Goal: Information Seeking & Learning: Compare options

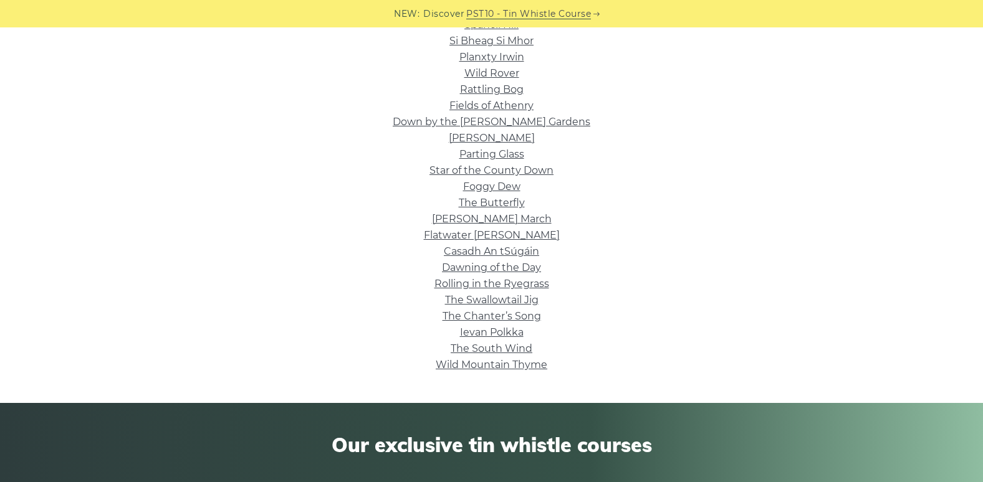
scroll to position [374, 0]
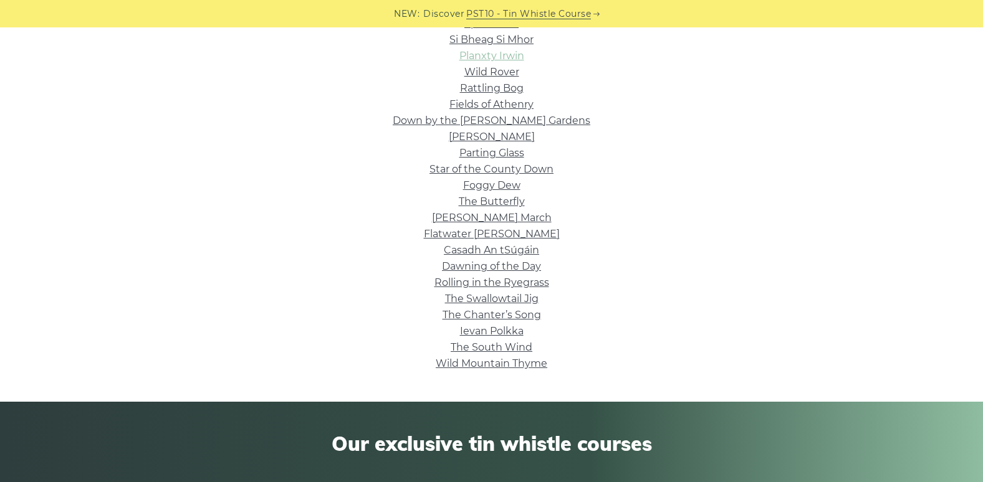
click at [507, 57] on link "Planxty Irwin" at bounding box center [491, 56] width 65 height 12
click at [538, 261] on link "Dawning of the Day" at bounding box center [491, 266] width 99 height 12
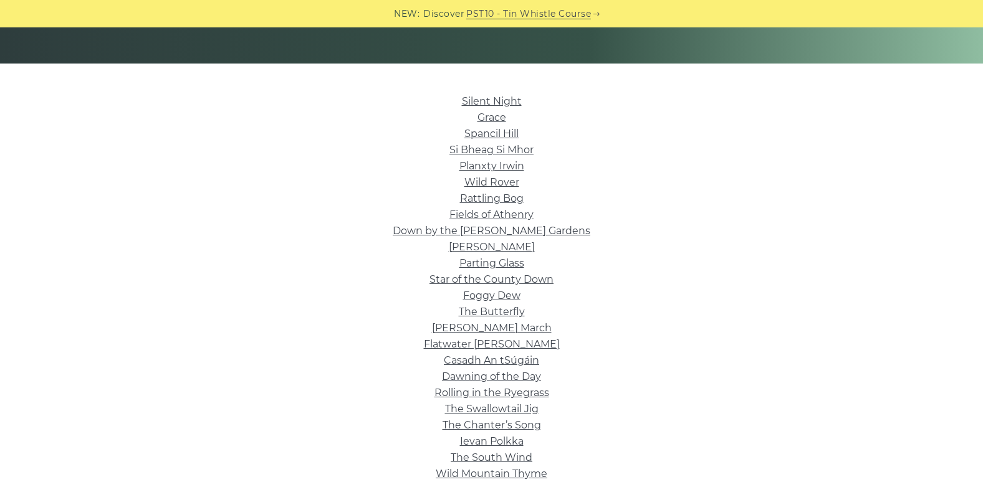
scroll to position [249, 0]
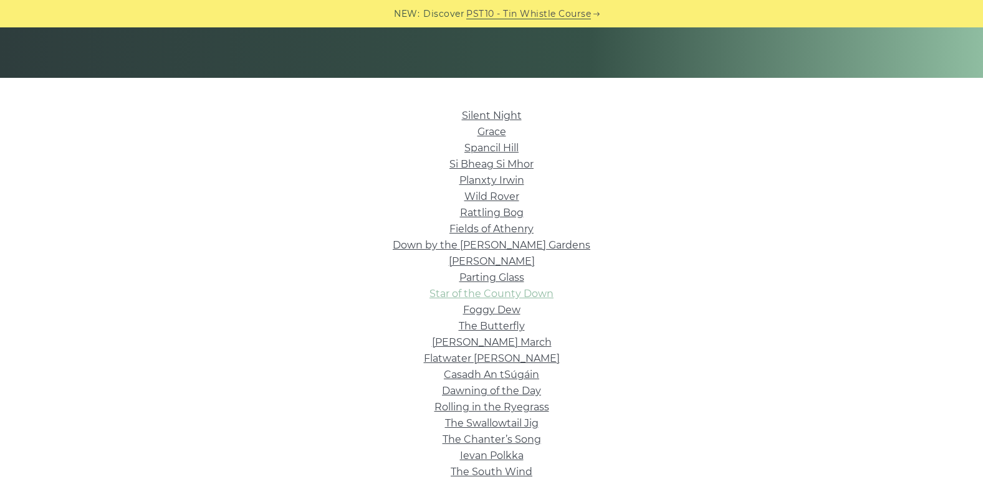
click at [497, 295] on link "Star of the County Down" at bounding box center [491, 294] width 124 height 12
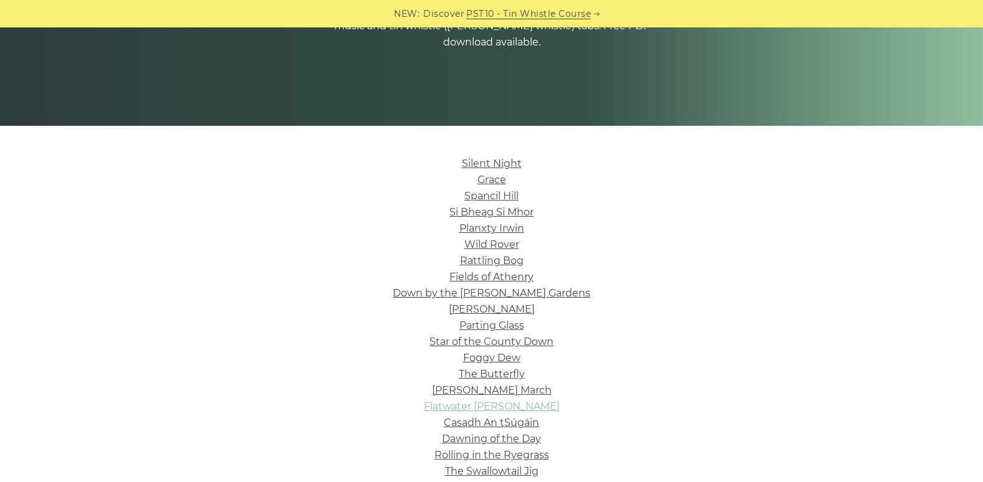
scroll to position [187, 0]
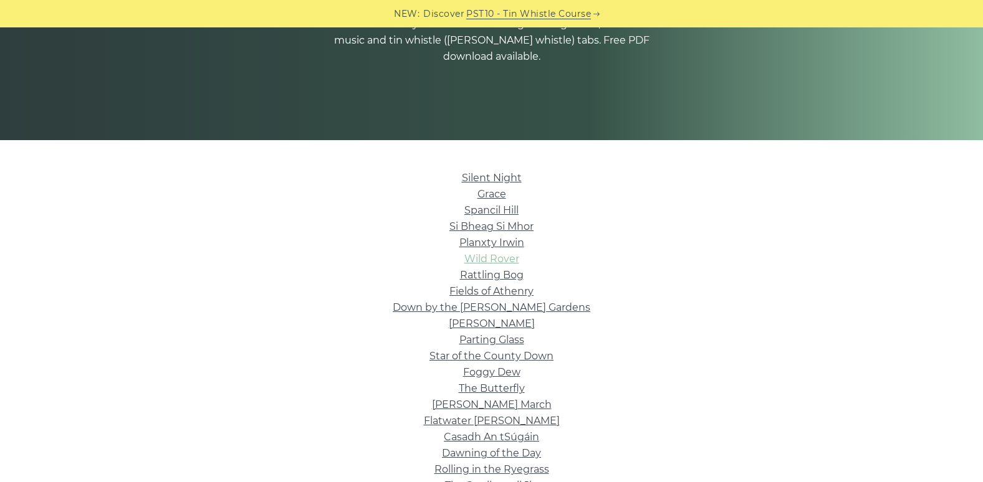
click at [514, 260] on link "Wild Rover" at bounding box center [491, 259] width 55 height 12
click at [507, 211] on link "Spancil Hill" at bounding box center [491, 210] width 54 height 12
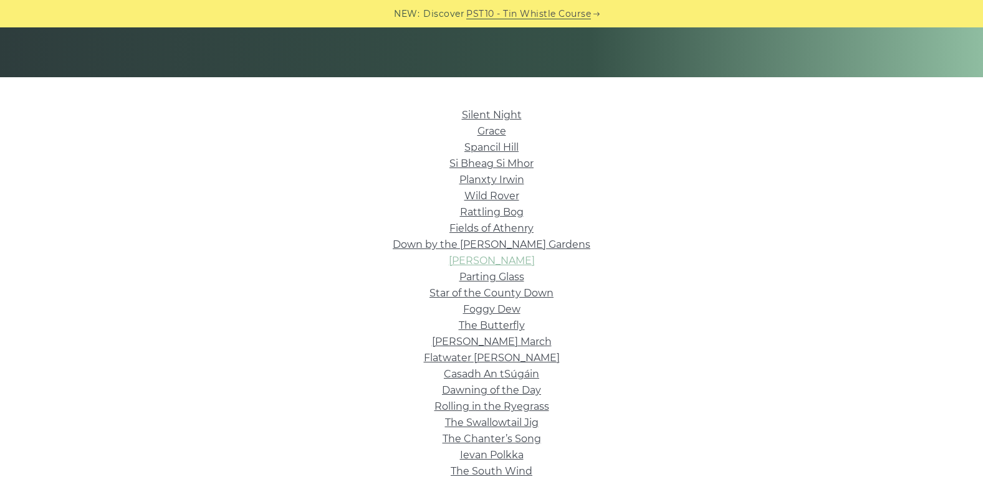
scroll to position [312, 0]
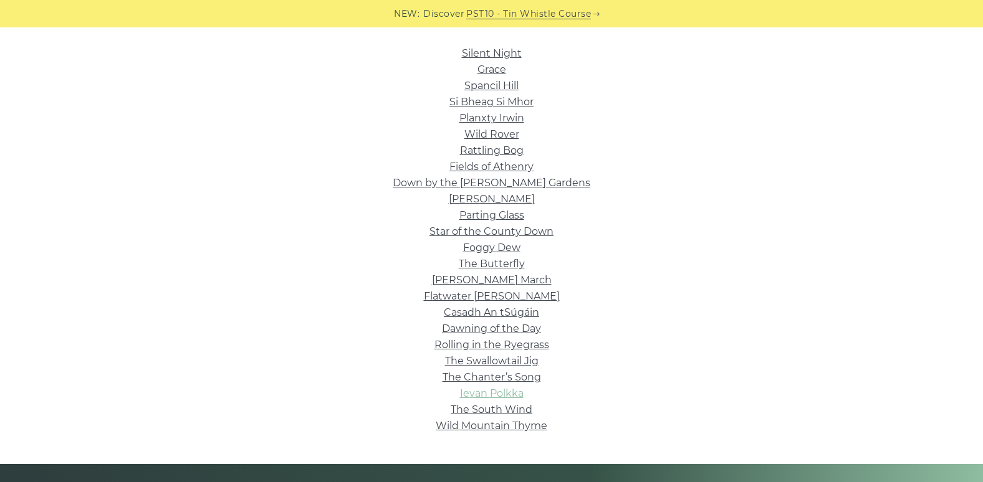
click at [495, 389] on link "Ievan Polkka" at bounding box center [492, 394] width 64 height 12
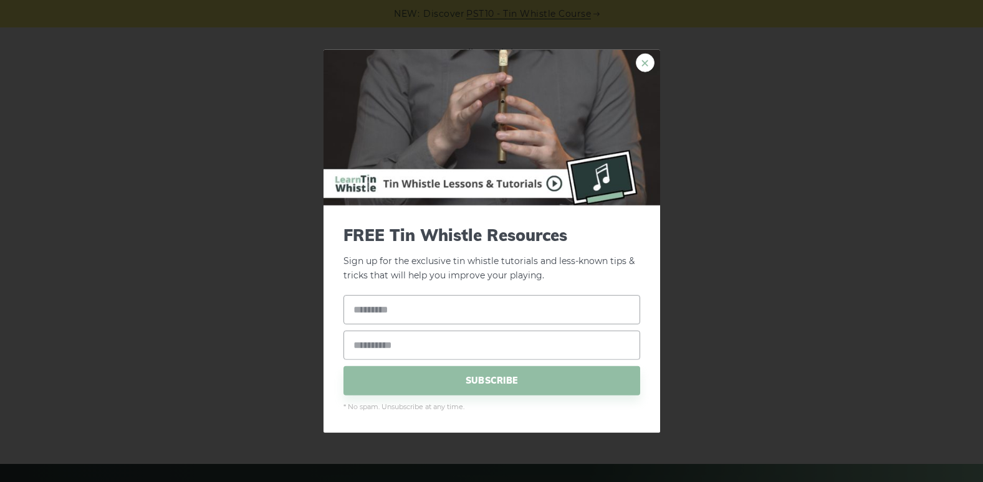
click at [651, 57] on link "×" at bounding box center [645, 63] width 19 height 19
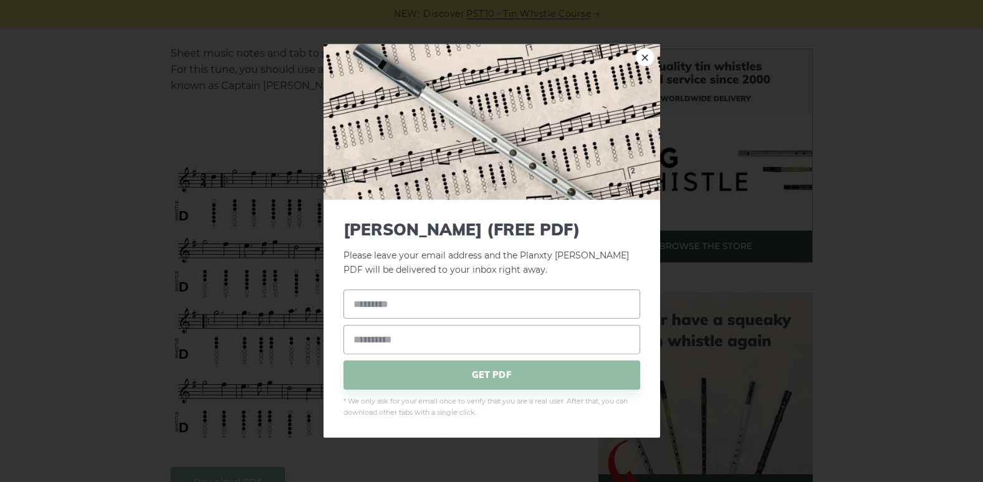
scroll to position [312, 0]
click at [641, 56] on link "×" at bounding box center [645, 57] width 19 height 19
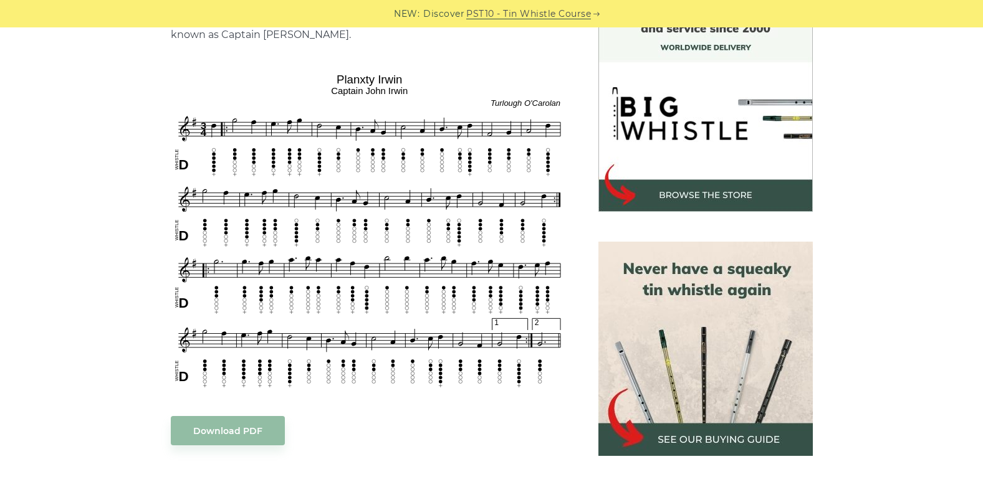
scroll to position [374, 0]
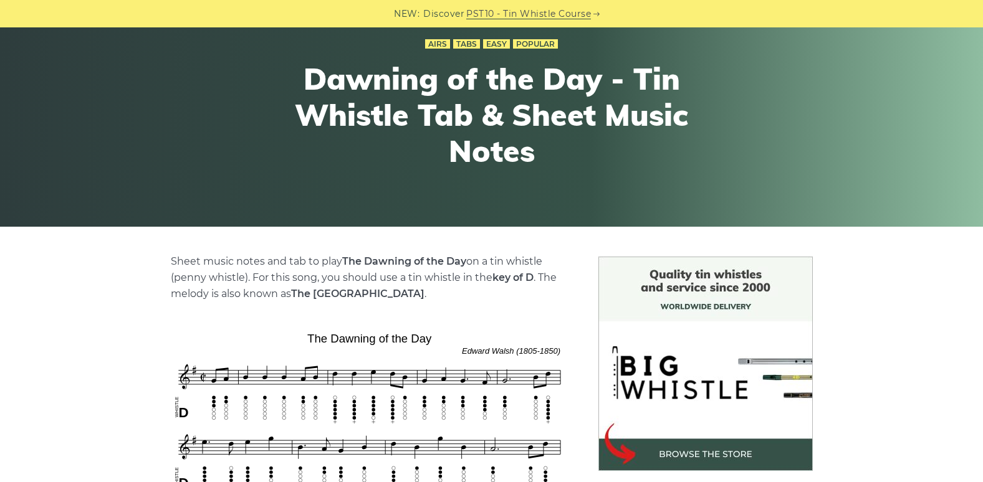
scroll to position [249, 0]
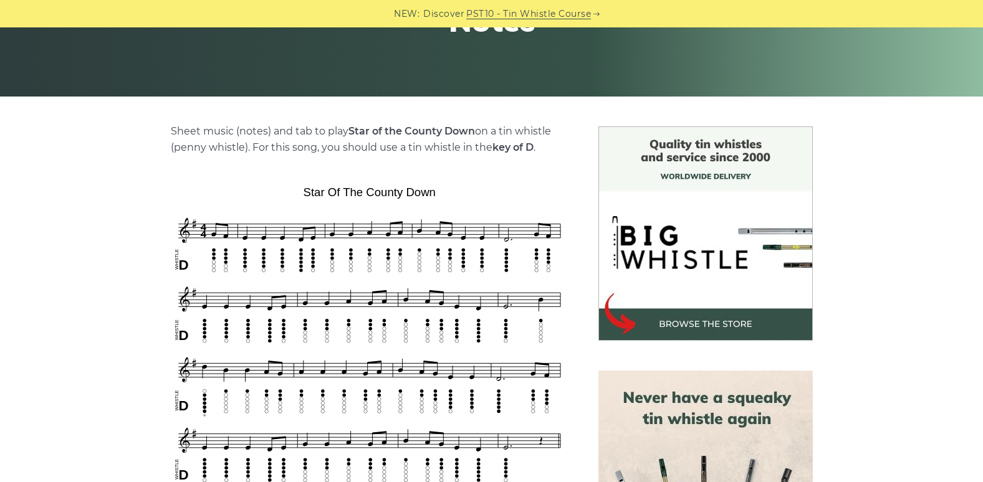
scroll to position [249, 0]
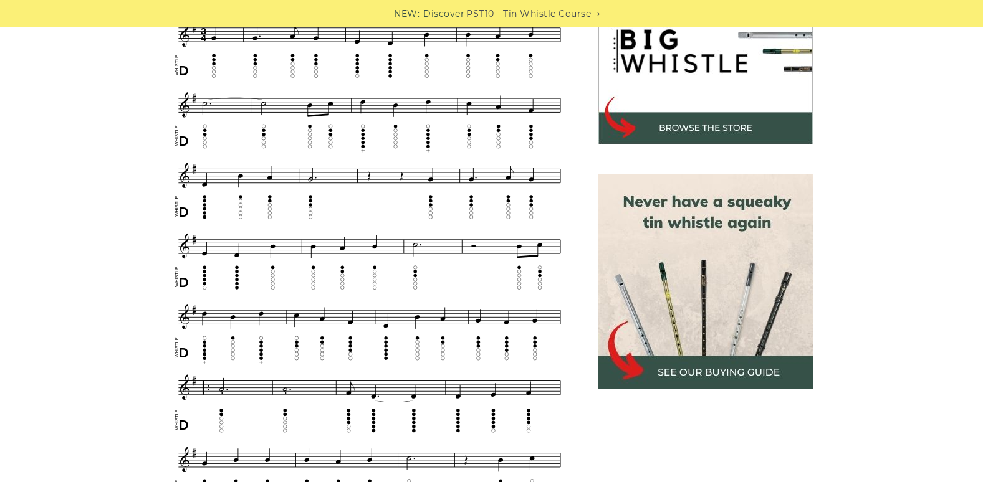
scroll to position [498, 0]
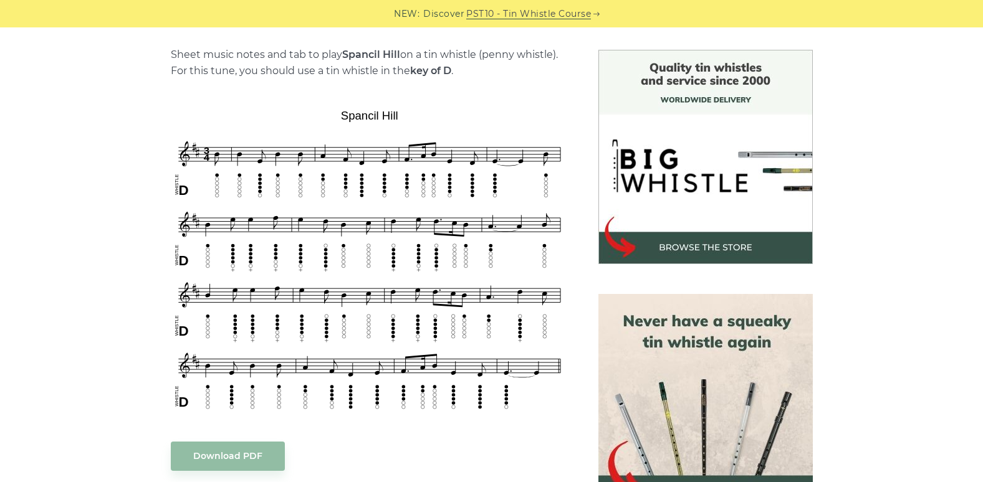
scroll to position [312, 0]
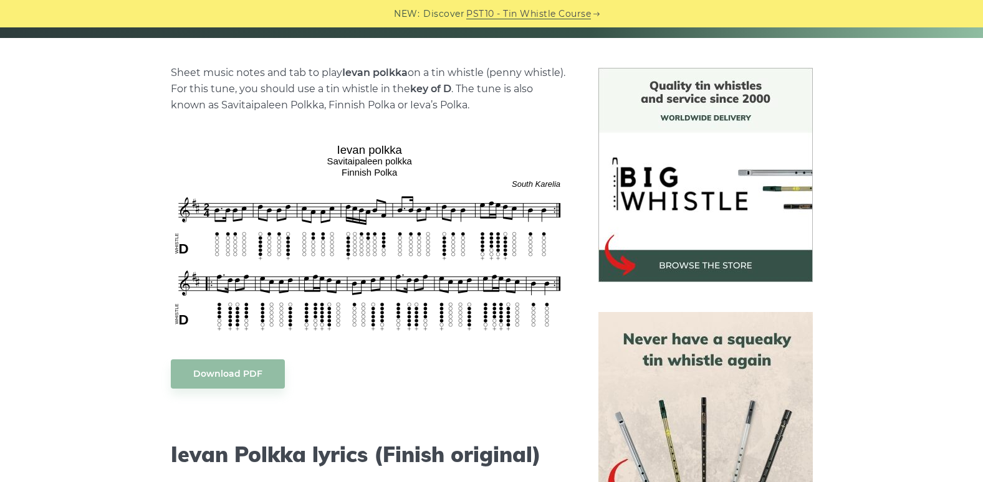
scroll to position [312, 0]
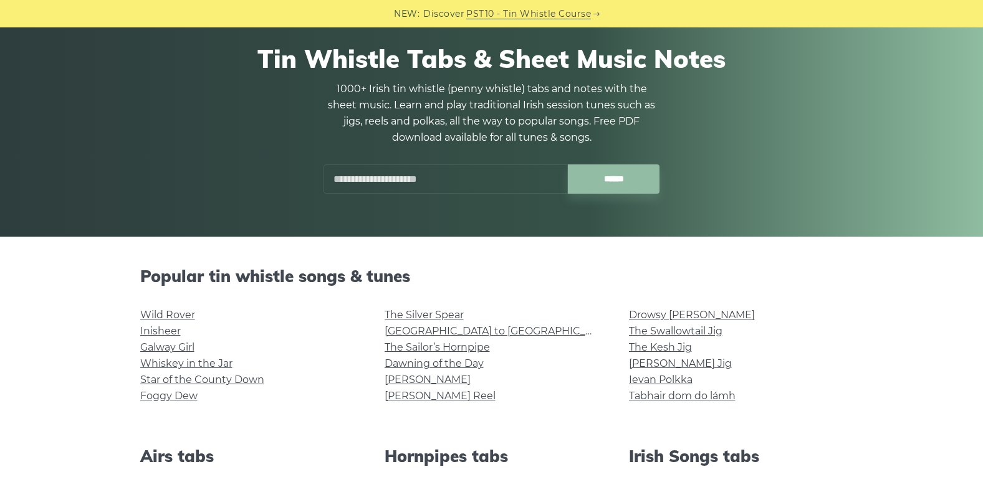
scroll to position [249, 0]
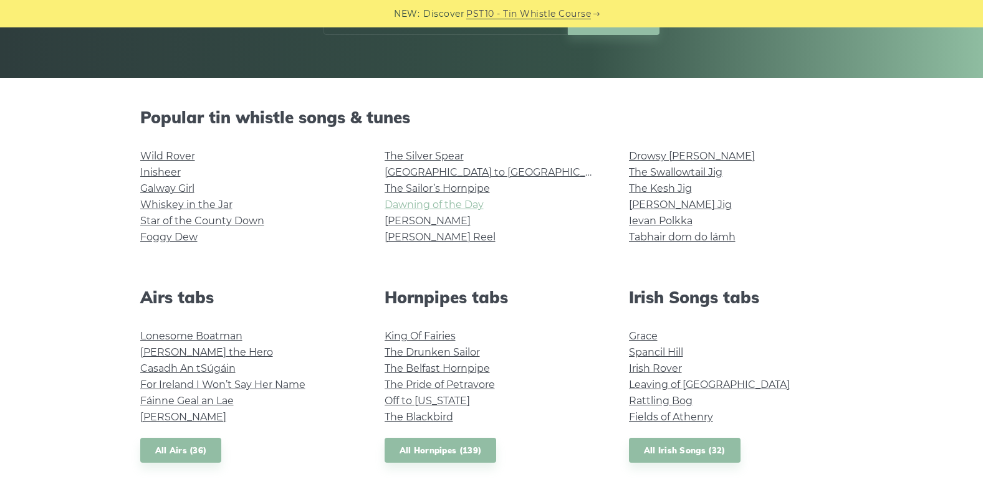
click at [436, 205] on link "Dawning of the Day" at bounding box center [433, 205] width 99 height 12
drag, startPoint x: 228, startPoint y: 340, endPoint x: 209, endPoint y: 338, distance: 18.8
click at [209, 338] on link "Lonesome Boatman" at bounding box center [191, 336] width 102 height 12
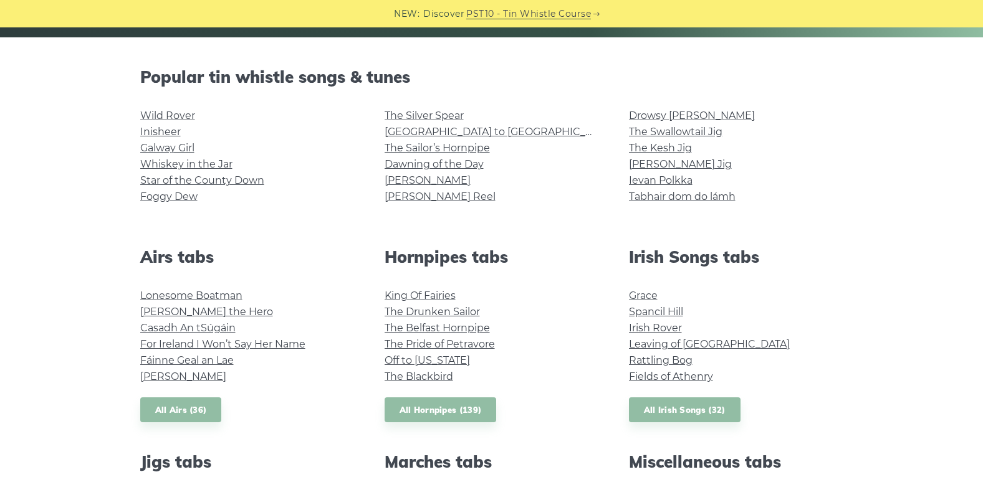
scroll to position [312, 0]
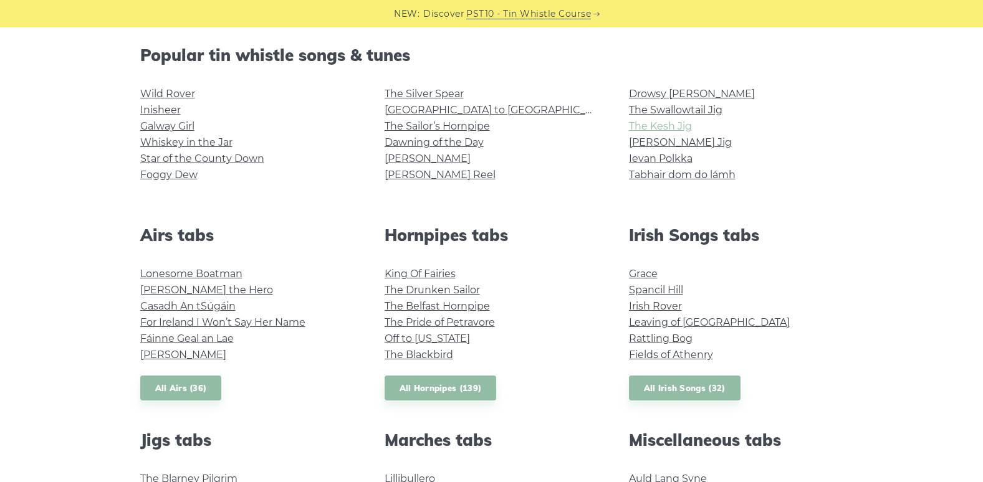
click at [670, 125] on link "The Kesh Jig" at bounding box center [660, 126] width 63 height 12
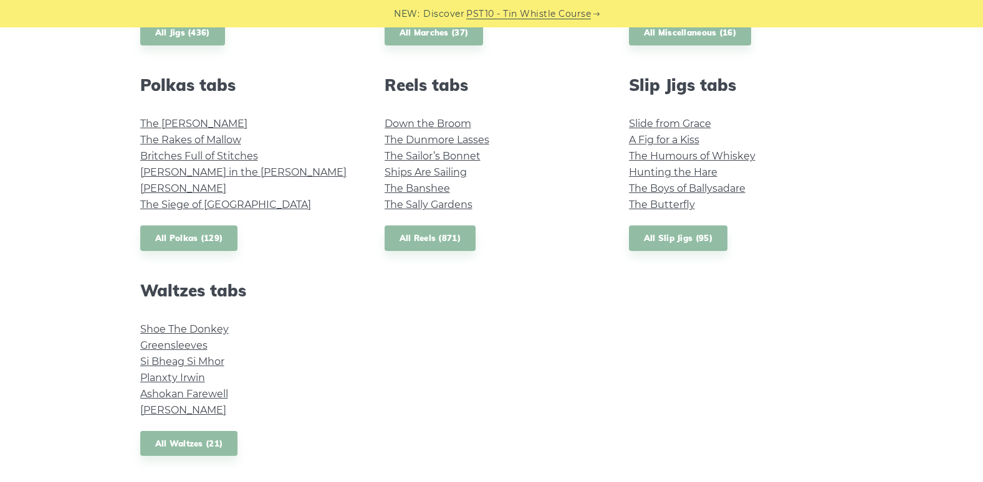
scroll to position [935, 0]
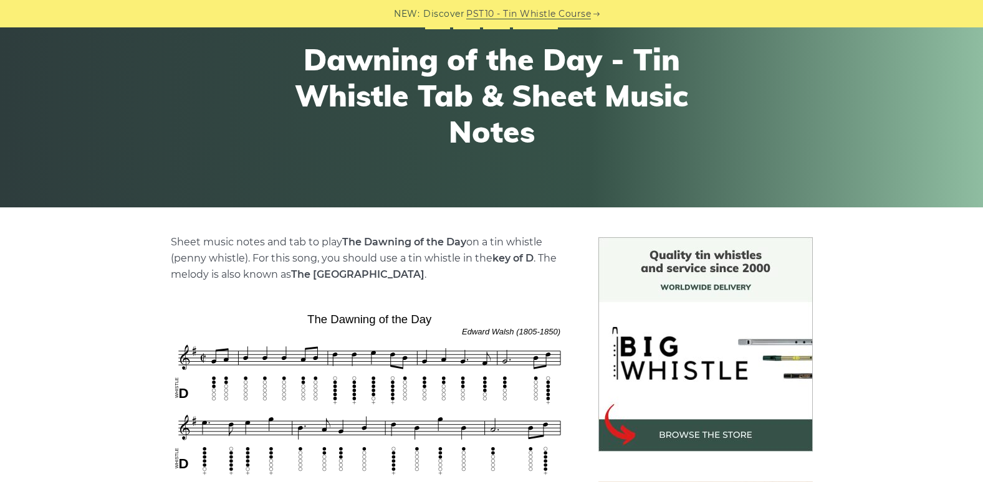
scroll to position [374, 0]
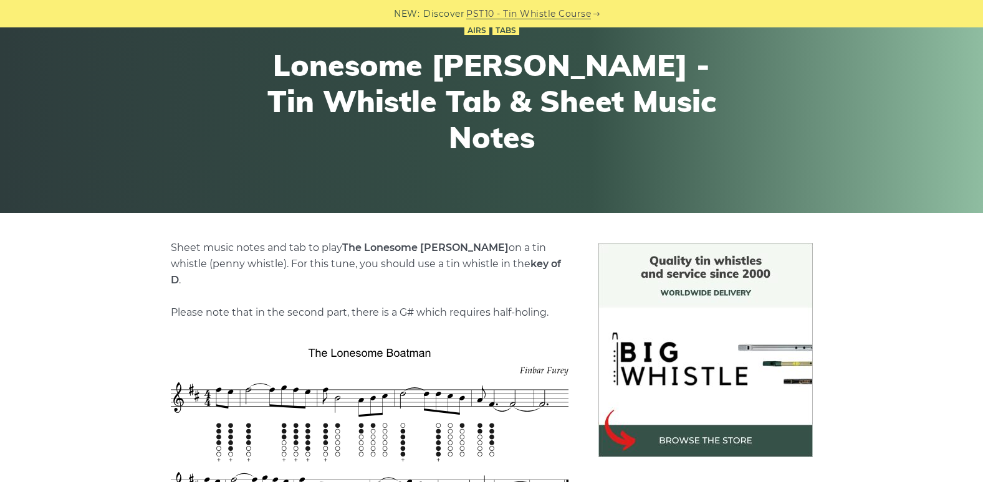
scroll to position [249, 0]
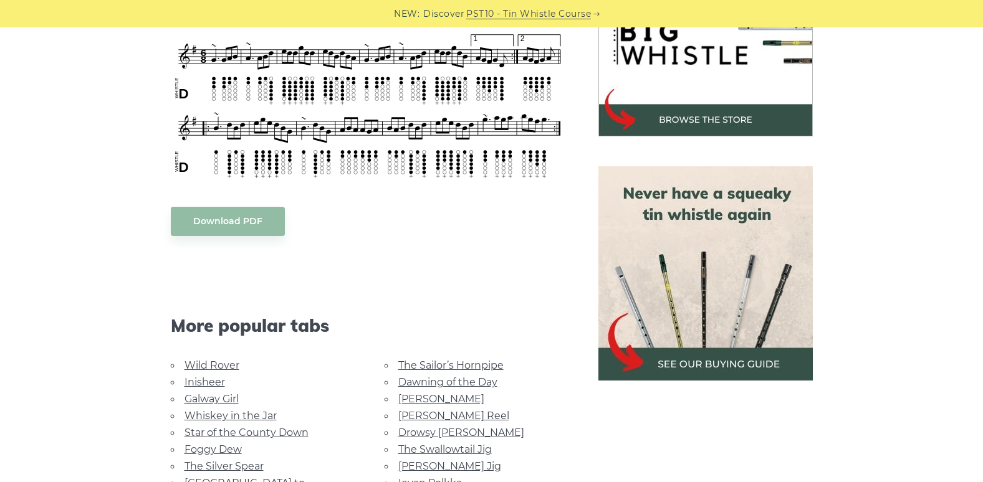
scroll to position [436, 0]
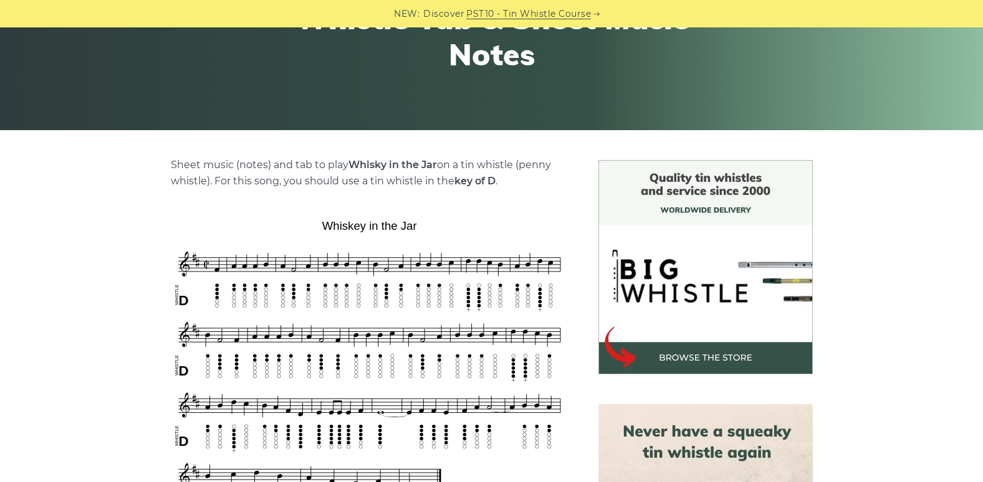
scroll to position [374, 0]
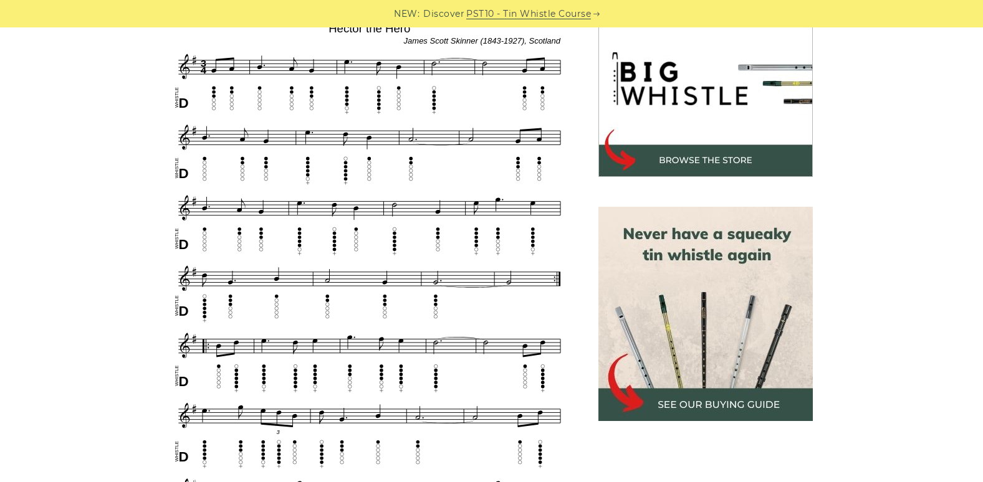
scroll to position [374, 0]
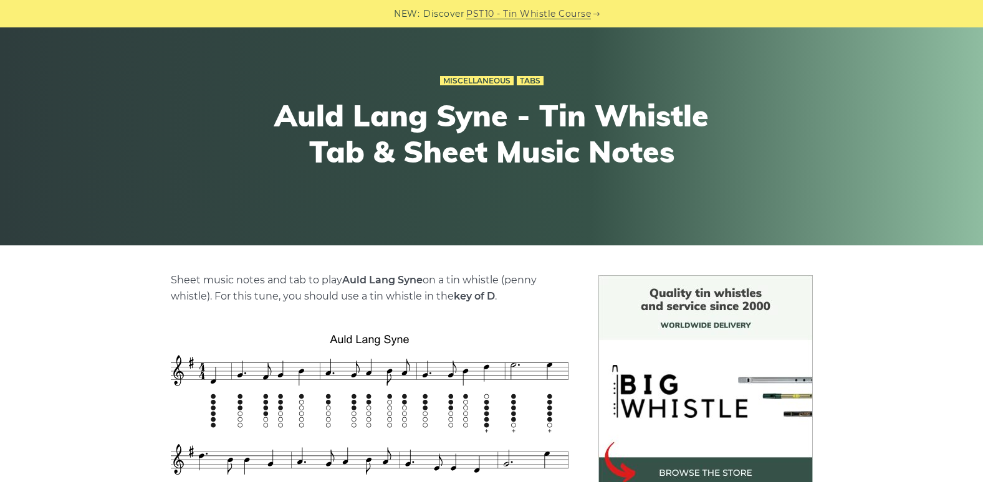
scroll to position [374, 0]
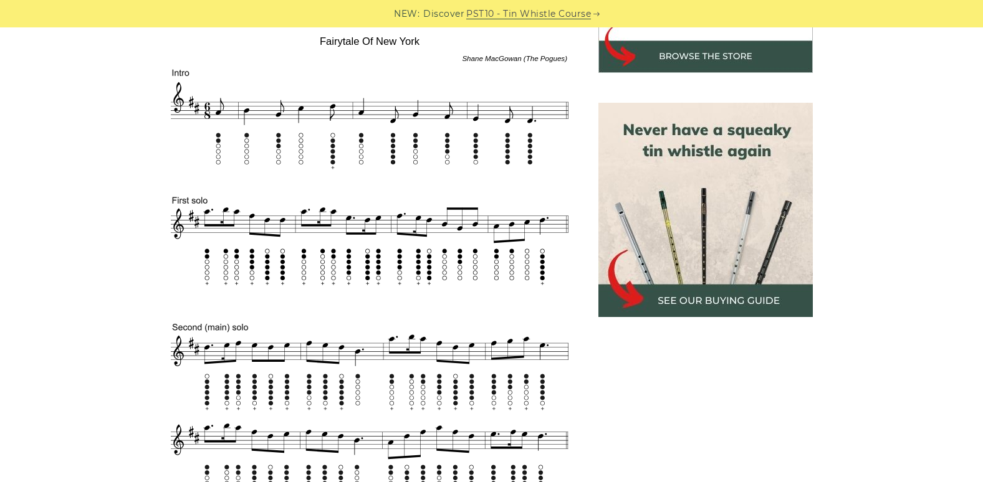
scroll to position [561, 0]
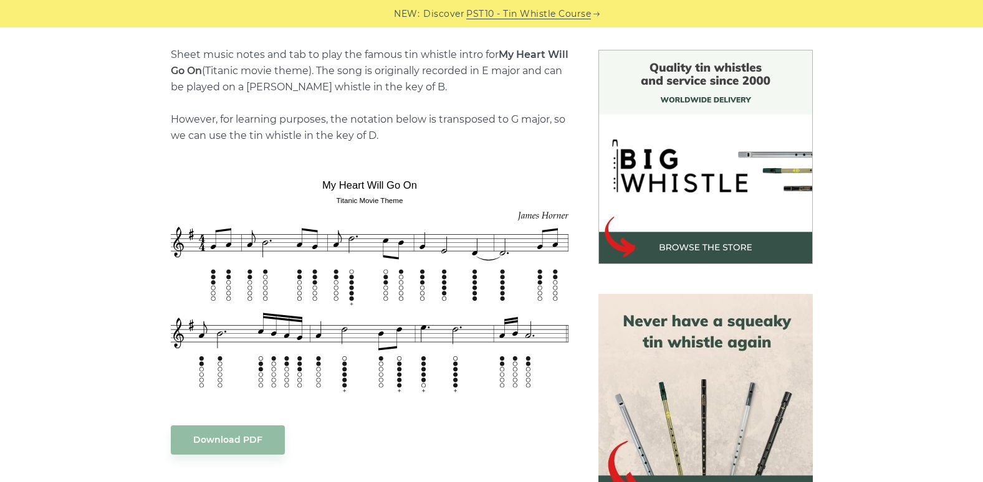
scroll to position [436, 0]
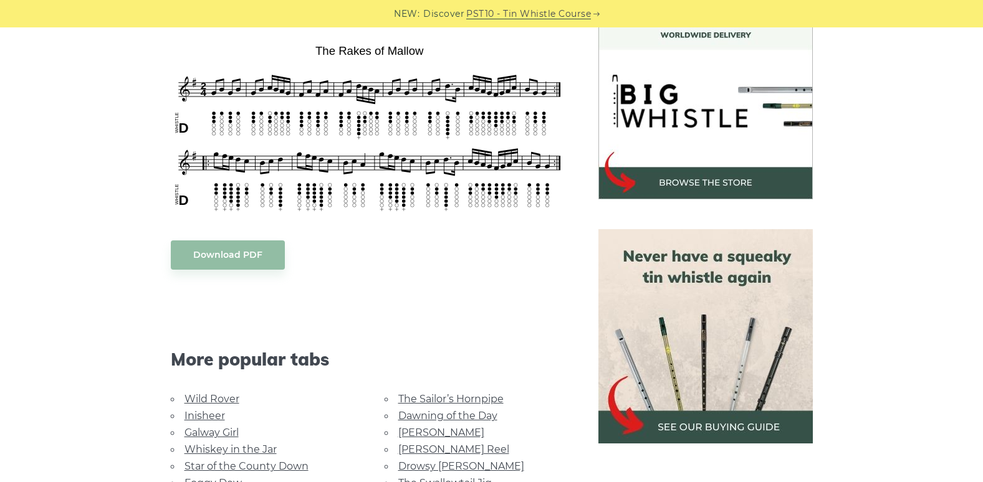
scroll to position [374, 0]
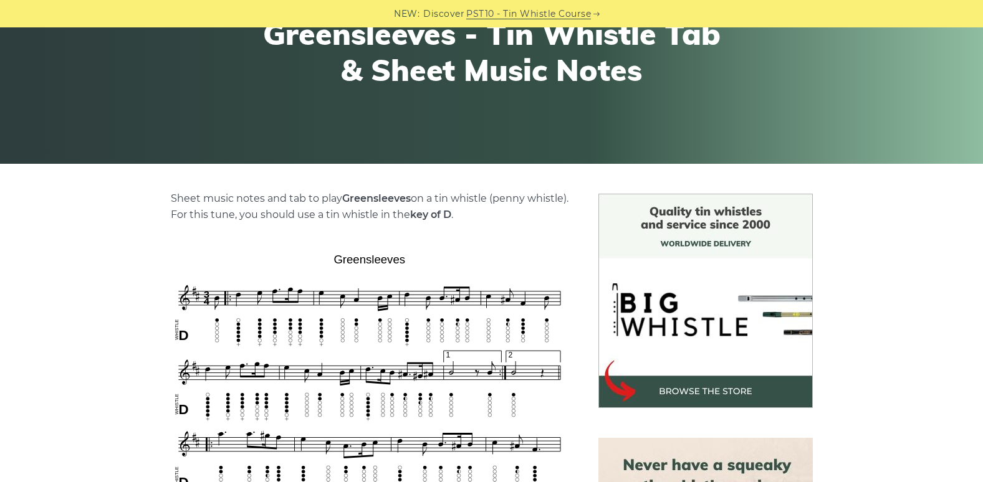
scroll to position [374, 0]
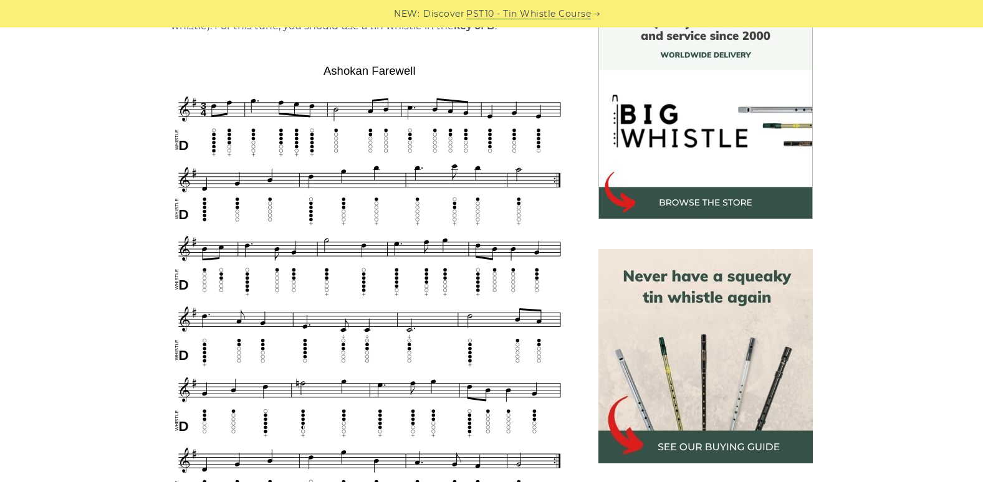
scroll to position [374, 0]
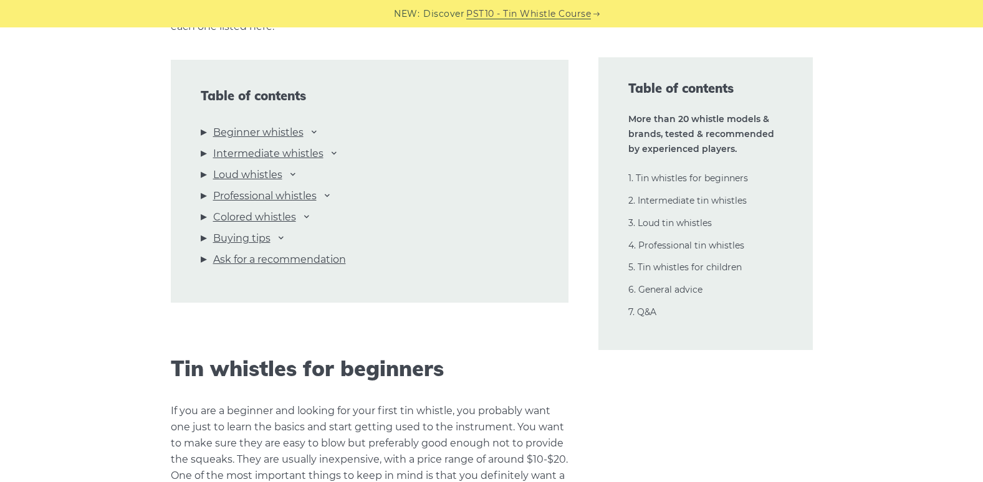
scroll to position [1371, 0]
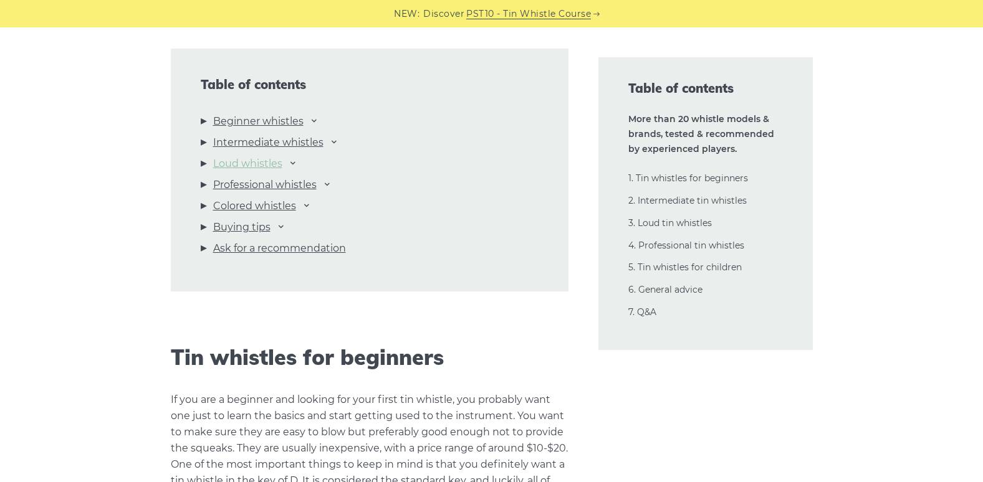
click at [269, 156] on link "Loud whistles" at bounding box center [247, 164] width 69 height 16
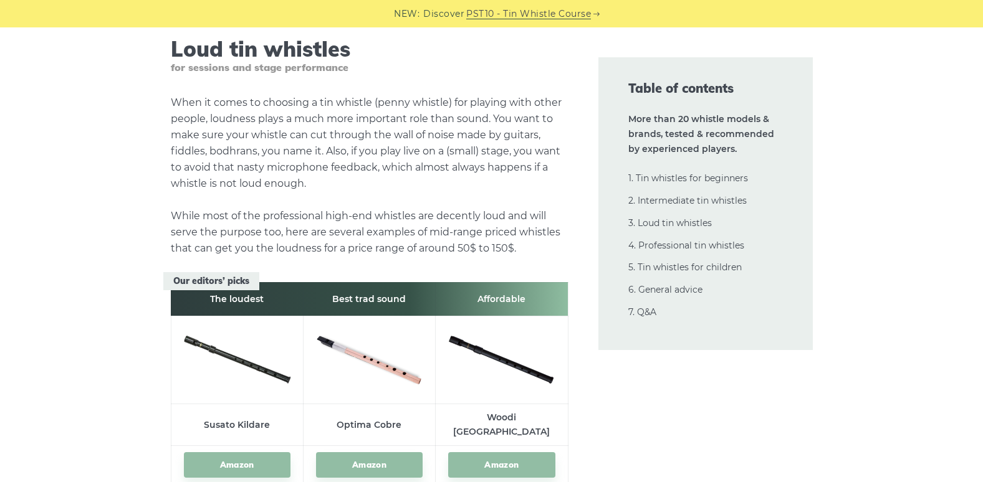
scroll to position [12761, 0]
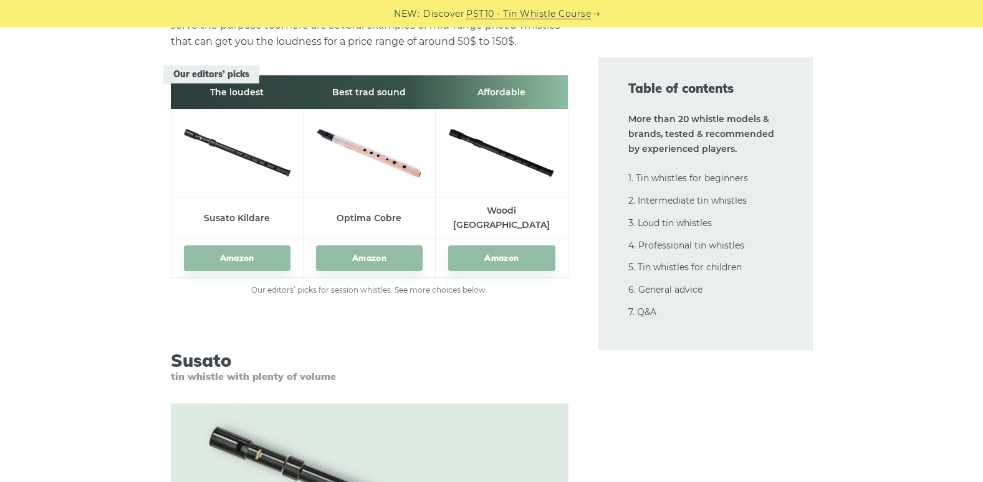
scroll to position [13135, 0]
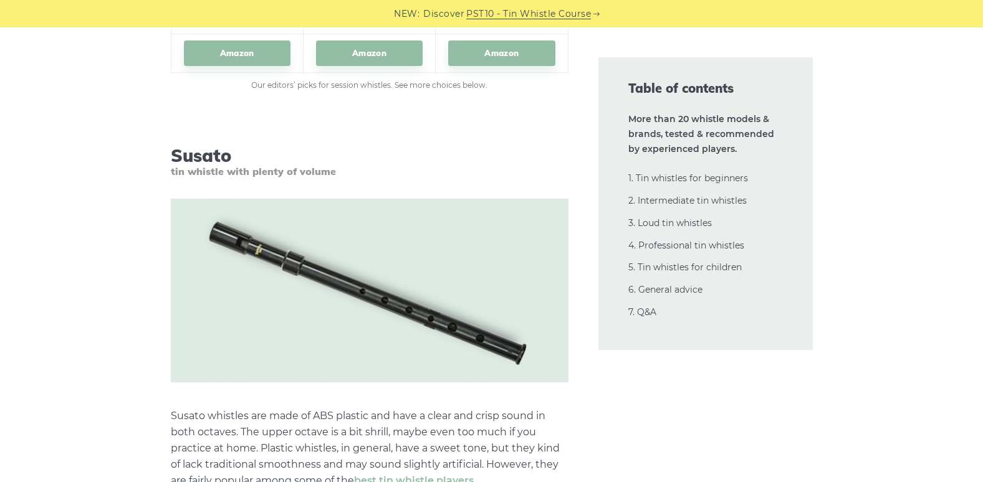
click at [268, 408] on p "Susato whistles are made of ABS plastic and have a clear and crisp sound in bot…" at bounding box center [370, 448] width 398 height 81
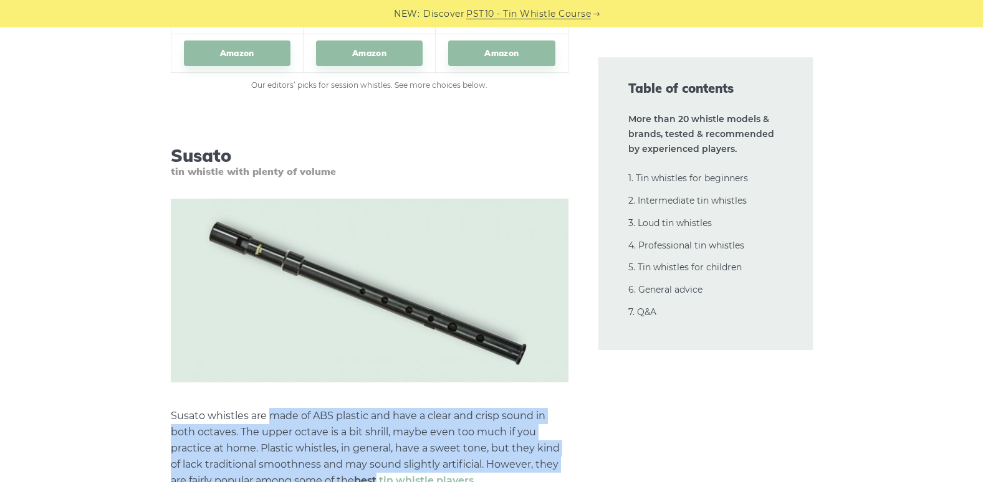
drag, startPoint x: 268, startPoint y: 328, endPoint x: 357, endPoint y: 393, distance: 110.2
click at [357, 408] on p "Susato whistles are made of ABS plastic and have a clear and crisp sound in bot…" at bounding box center [370, 448] width 398 height 81
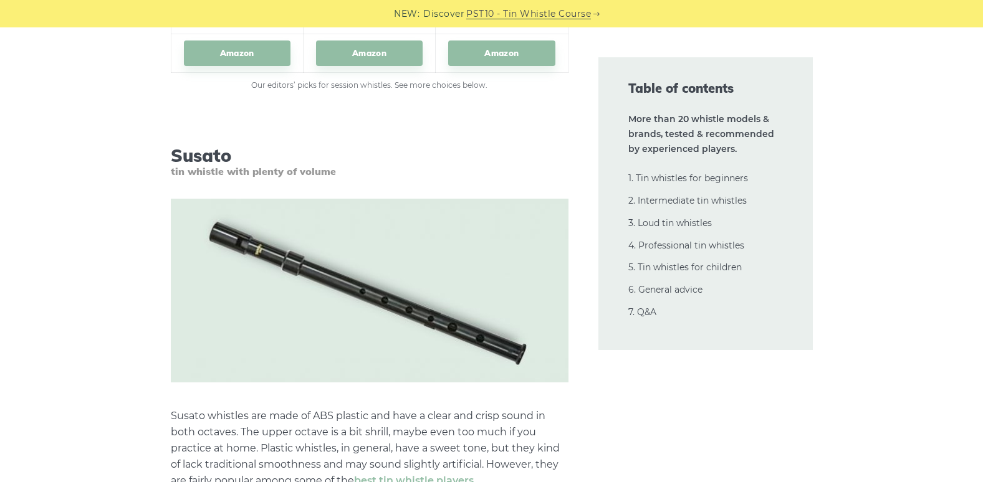
drag, startPoint x: 357, startPoint y: 393, endPoint x: 331, endPoint y: 438, distance: 52.5
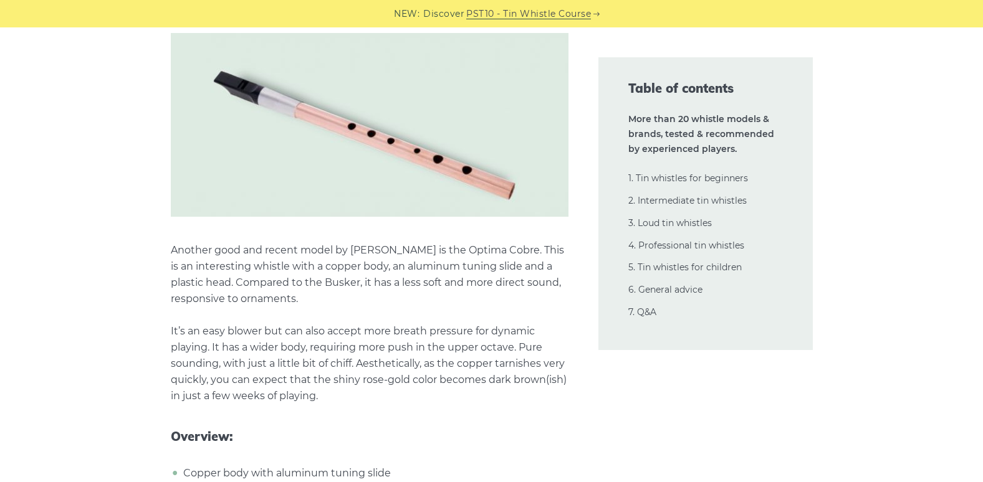
scroll to position [15440, 0]
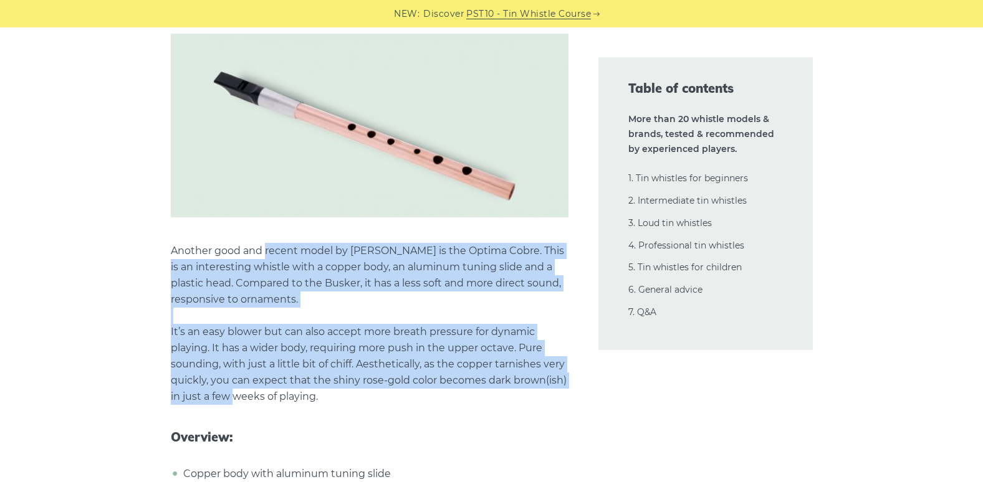
drag, startPoint x: 272, startPoint y: 150, endPoint x: 234, endPoint y: 300, distance: 155.7
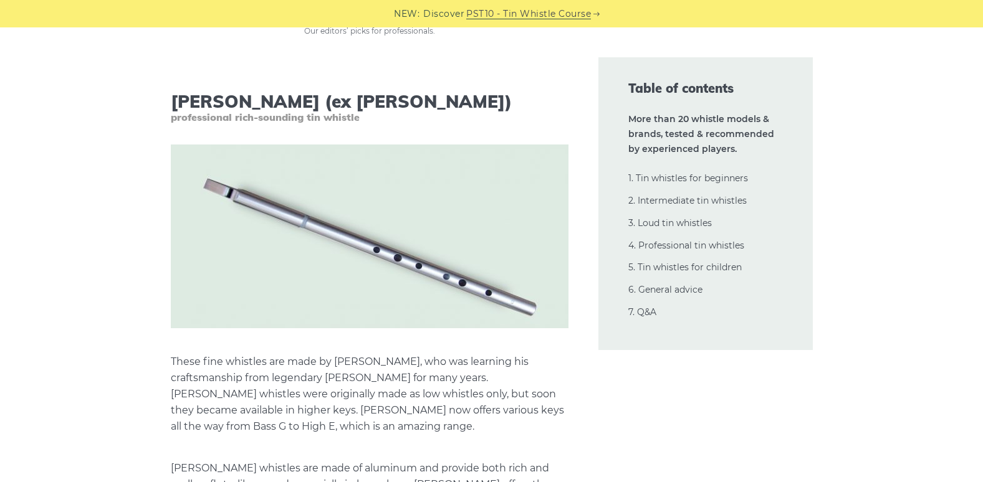
scroll to position [17309, 0]
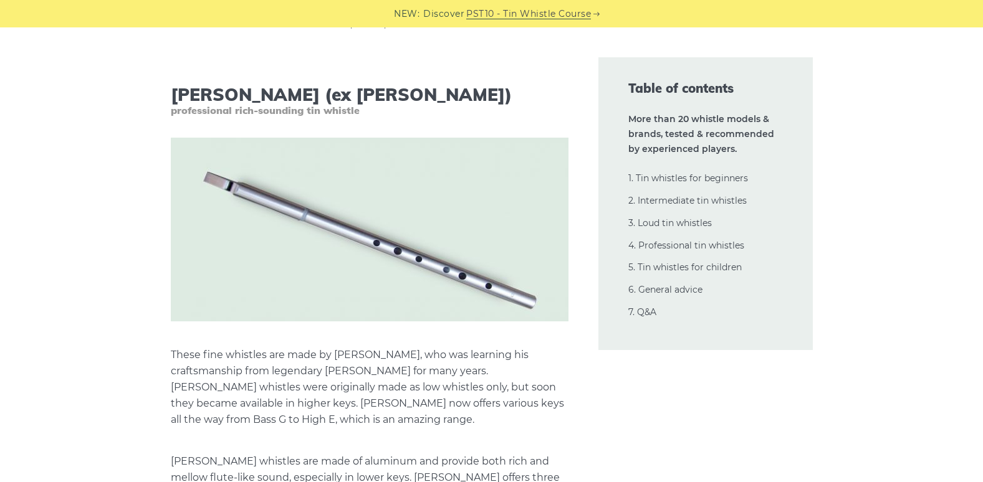
click at [260, 347] on p "These fine whistles are made by Colin Goldie, who was learning his craftsmanshi…" at bounding box center [370, 387] width 398 height 81
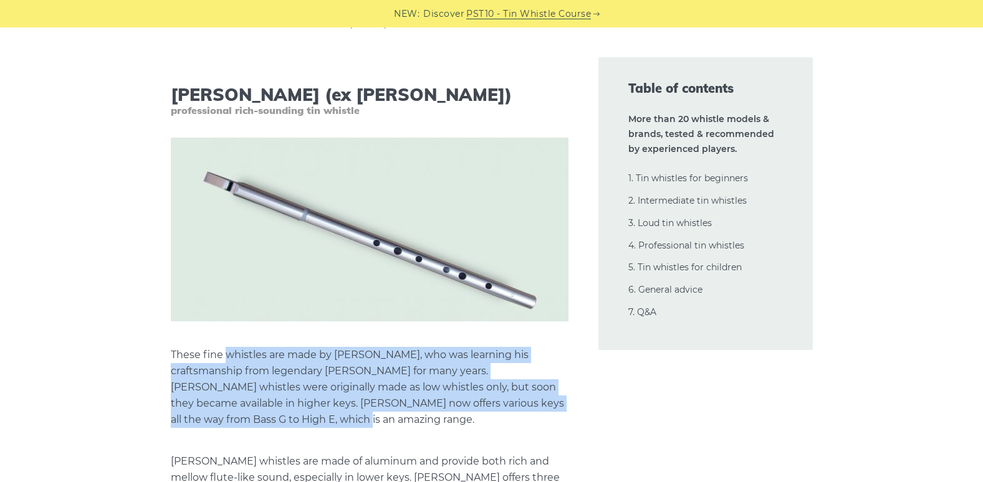
drag, startPoint x: 260, startPoint y: 250, endPoint x: 279, endPoint y: 317, distance: 69.1
click at [279, 347] on p "These fine whistles are made by Colin Goldie, who was learning his craftsmanshi…" at bounding box center [370, 387] width 398 height 81
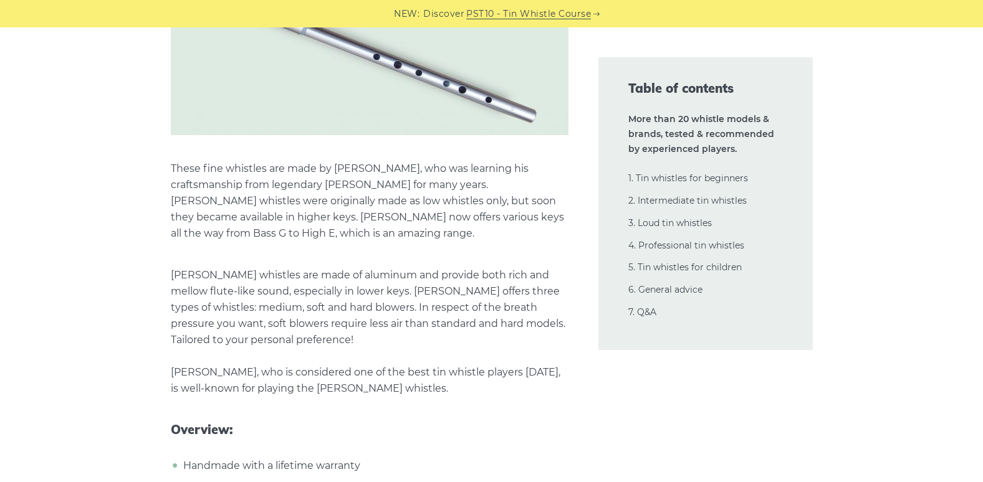
scroll to position [17496, 0]
click at [239, 267] on p "Goldie whistles are made of aluminum and provide both rich and mellow flute-lik…" at bounding box center [370, 332] width 398 height 130
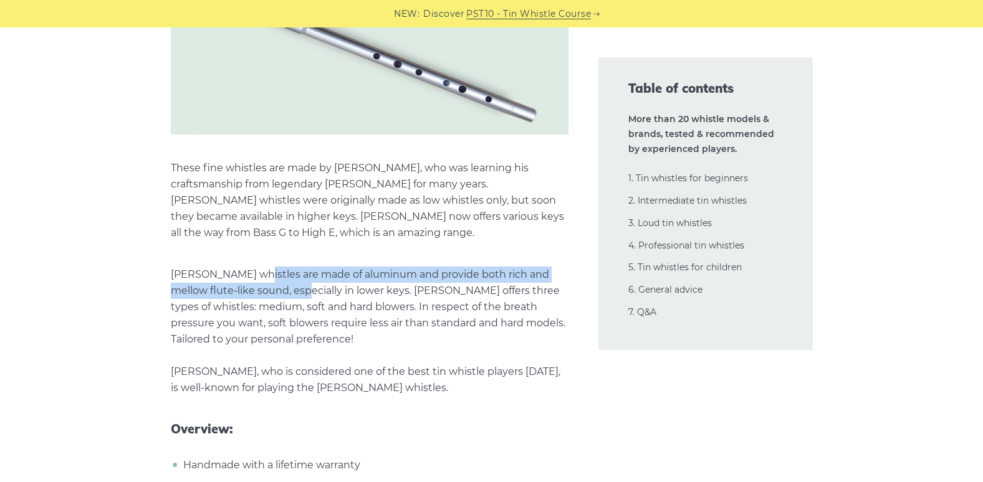
drag, startPoint x: 239, startPoint y: 178, endPoint x: 260, endPoint y: 173, distance: 22.5
click at [260, 267] on p "Goldie whistles are made of aluminum and provide both rich and mellow flute-lik…" at bounding box center [370, 332] width 398 height 130
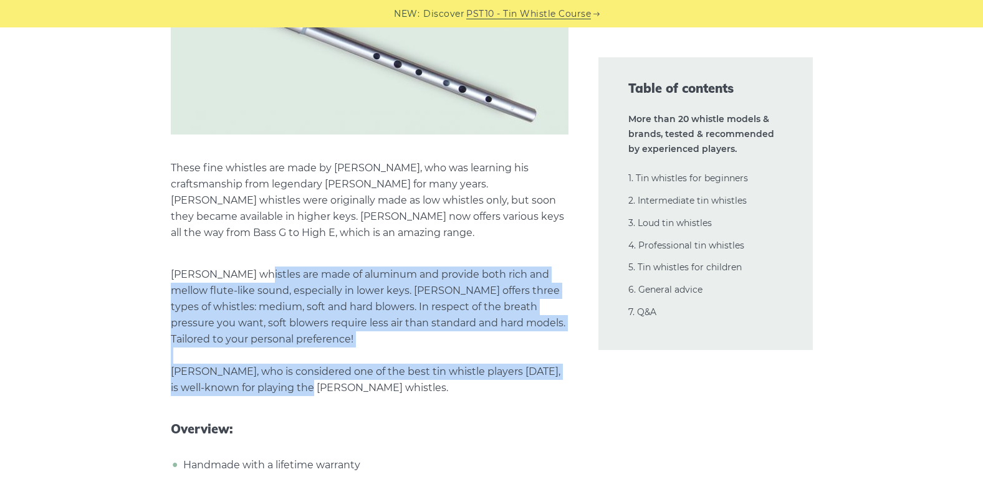
drag, startPoint x: 260, startPoint y: 173, endPoint x: 290, endPoint y: 273, distance: 104.7
click at [290, 273] on p "Goldie whistles are made of aluminum and provide both rich and mellow flute-lik…" at bounding box center [370, 332] width 398 height 130
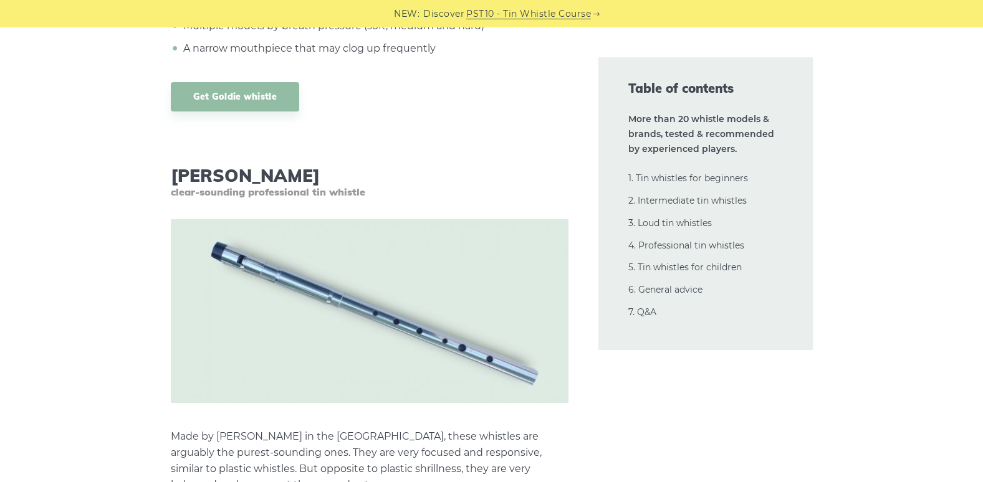
scroll to position [18119, 0]
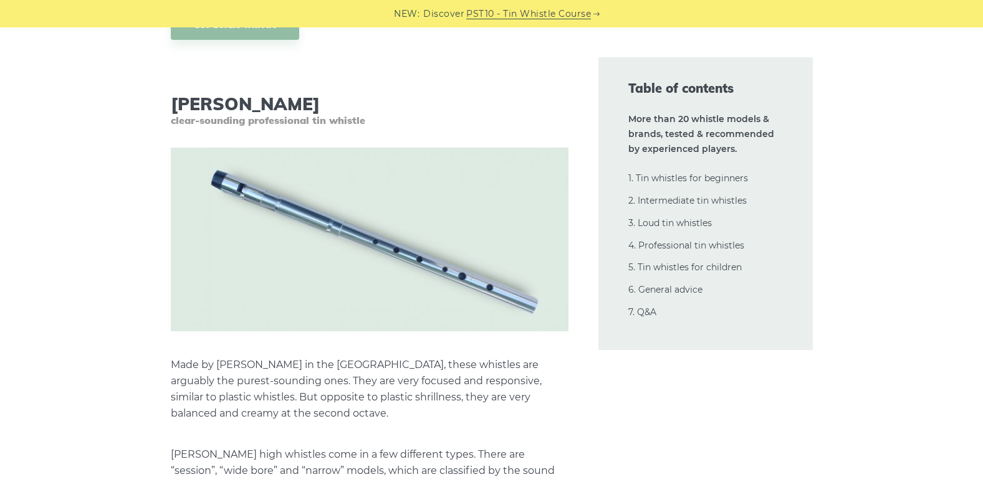
click at [279, 357] on p "Made by Michael Burke in the USA, these whistles are arguably the purest-soundi…" at bounding box center [370, 389] width 398 height 65
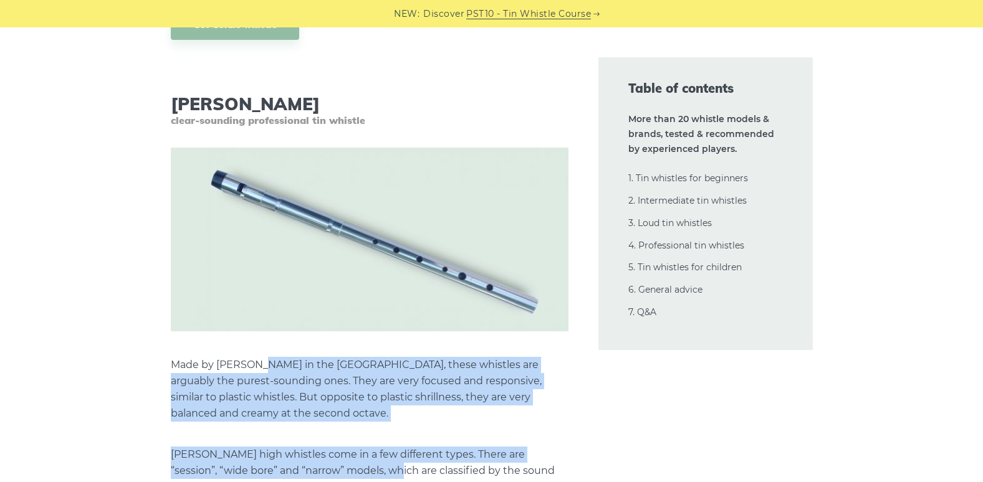
drag, startPoint x: 279, startPoint y: 265, endPoint x: 356, endPoint y: 360, distance: 122.1
drag, startPoint x: 356, startPoint y: 360, endPoint x: 324, endPoint y: 345, distance: 35.7
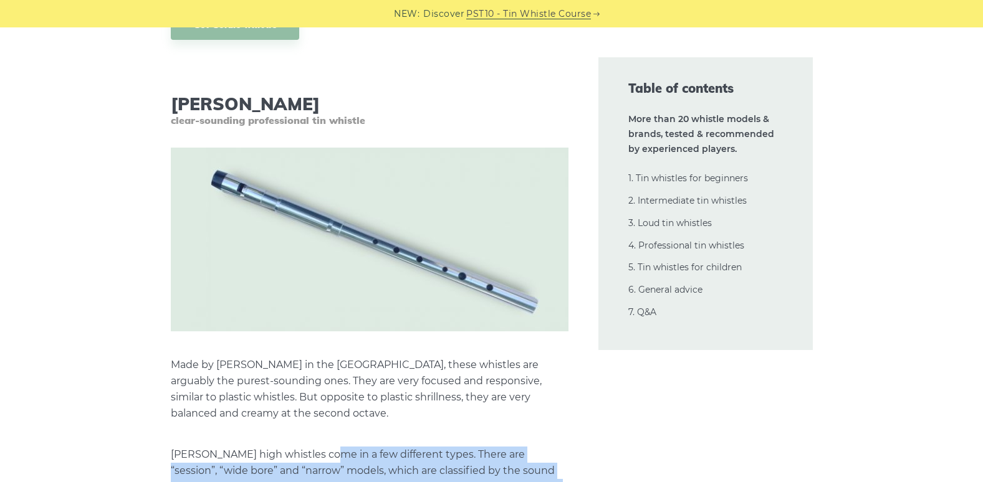
drag, startPoint x: 324, startPoint y: 345, endPoint x: 370, endPoint y: 407, distance: 77.5
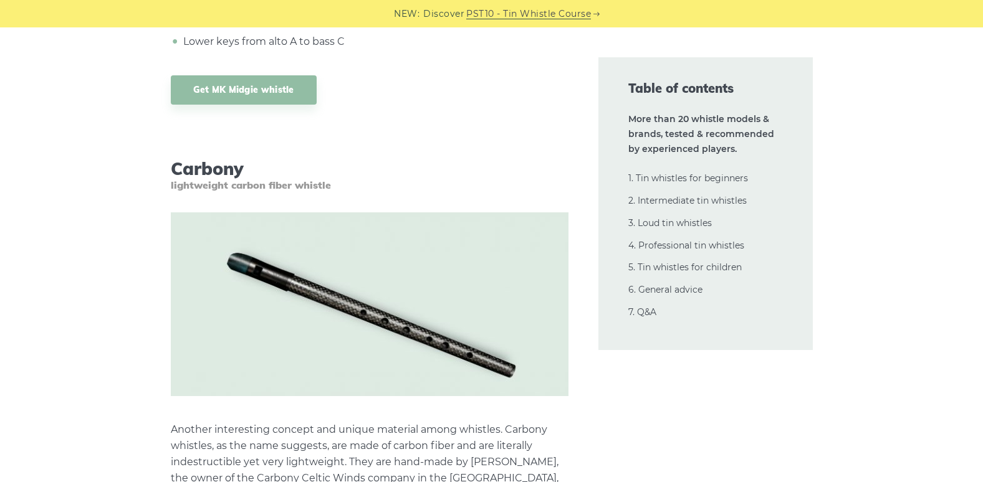
scroll to position [20425, 0]
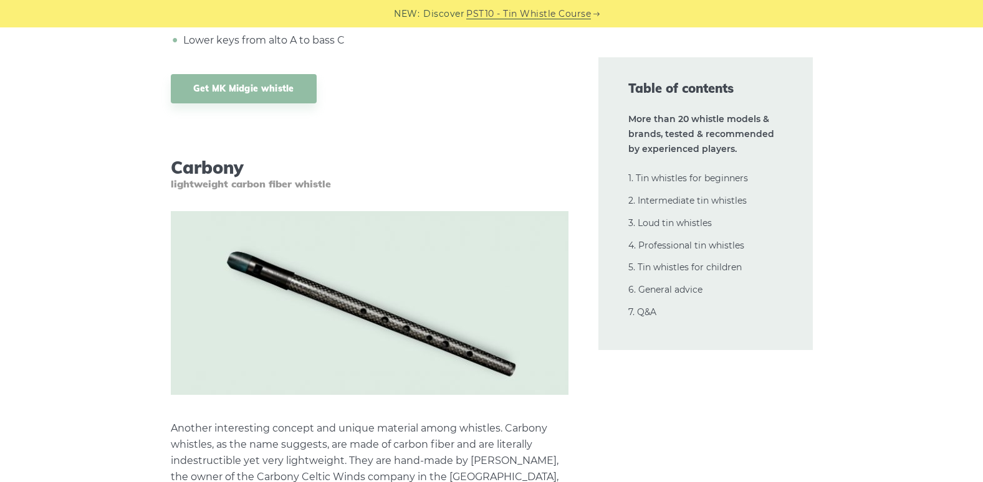
click at [285, 421] on p "Another interesting concept and unique material among whistles. Carbony whistle…" at bounding box center [370, 461] width 398 height 81
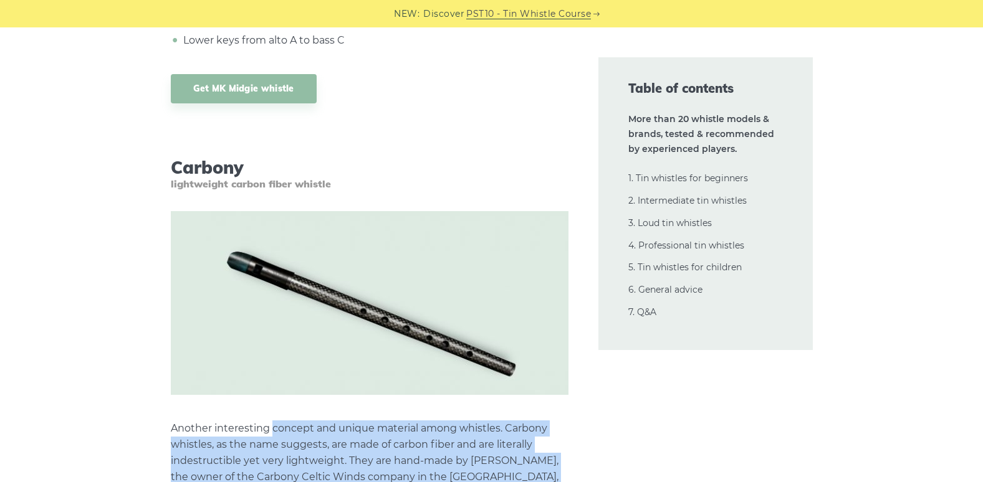
drag, startPoint x: 285, startPoint y: 301, endPoint x: 262, endPoint y: 374, distance: 77.2
click at [262, 421] on p "Another interesting concept and unique material among whistles. Carbony whistle…" at bounding box center [370, 461] width 398 height 81
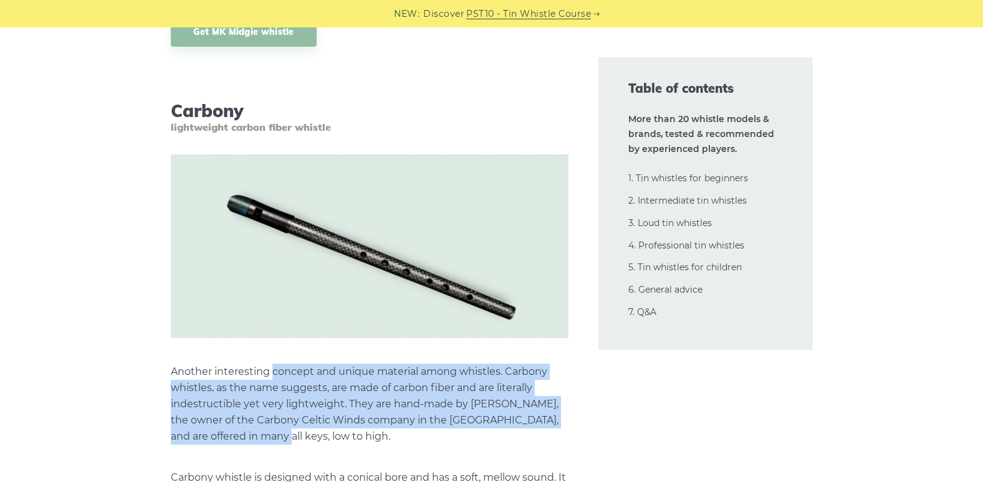
scroll to position [20612, 0]
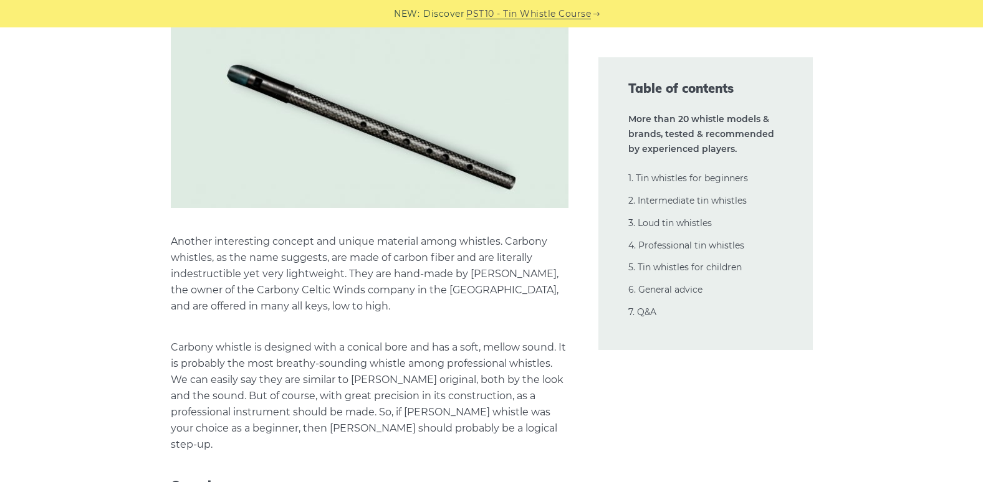
click at [281, 340] on p "Carbony whistle is designed with a conical bore and has a soft, mellow sound. I…" at bounding box center [370, 396] width 398 height 113
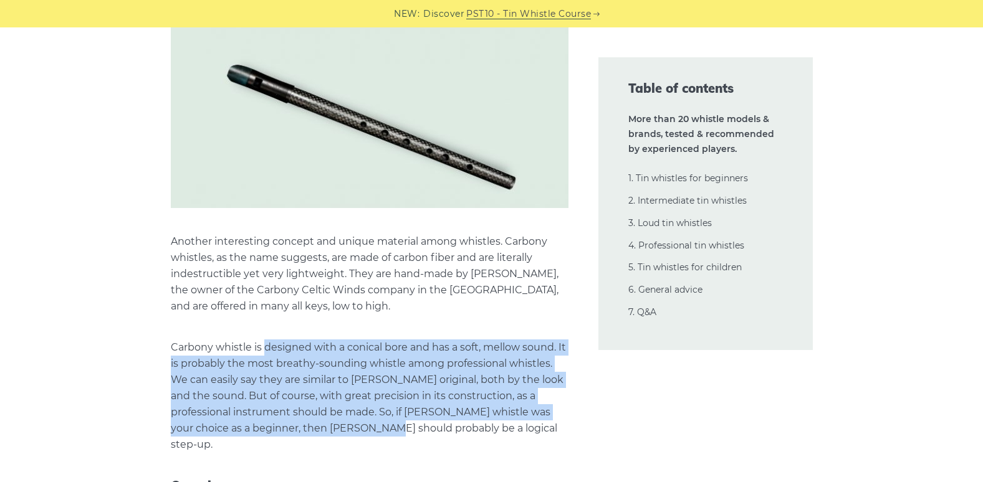
drag, startPoint x: 281, startPoint y: 231, endPoint x: 296, endPoint y: 312, distance: 82.4
click at [296, 340] on p "Carbony whistle is designed with a conical bore and has a soft, mellow sound. I…" at bounding box center [370, 396] width 398 height 113
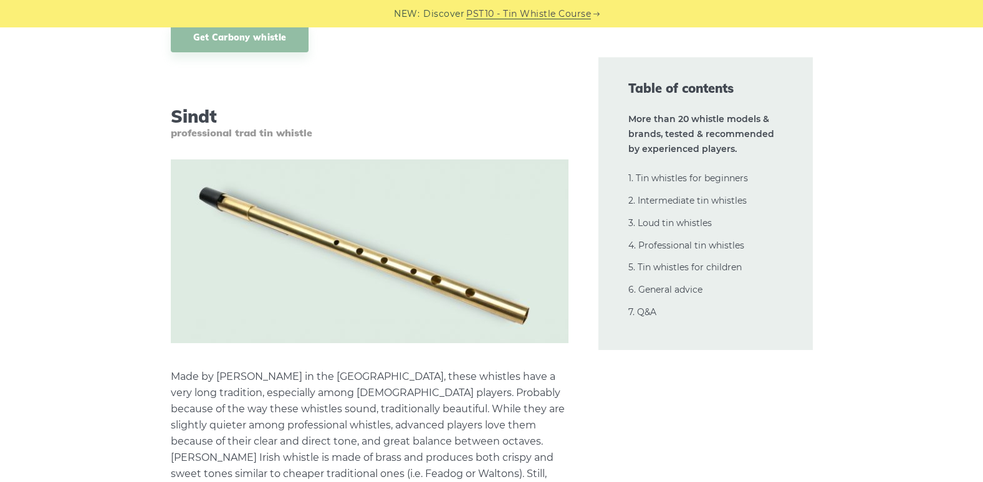
scroll to position [21297, 0]
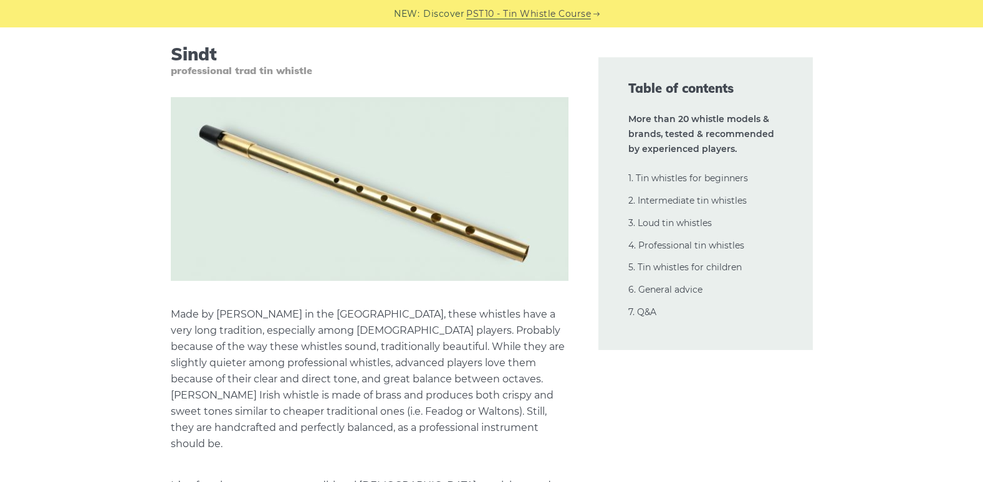
click at [252, 307] on p "Made by John Sindt in the USA, these whistles have a very long tradition, espec…" at bounding box center [370, 380] width 398 height 146
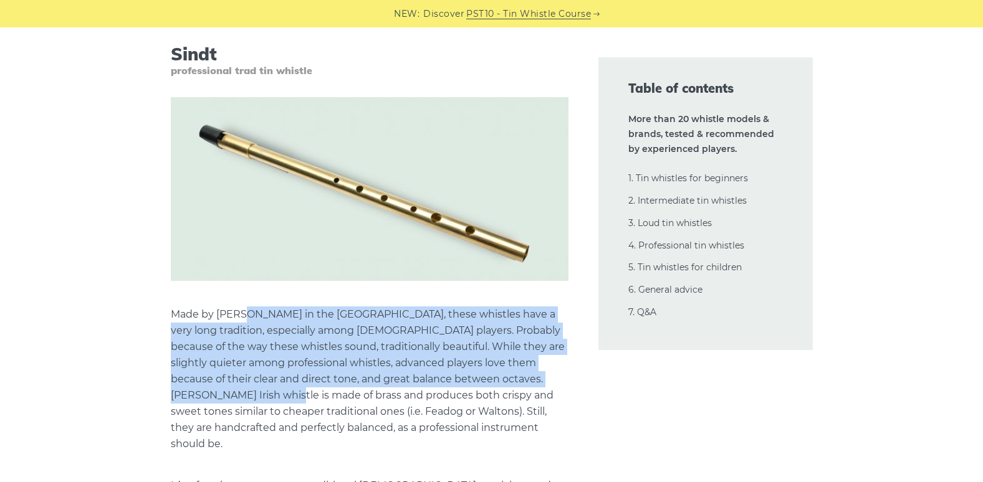
drag, startPoint x: 252, startPoint y: 177, endPoint x: 274, endPoint y: 267, distance: 93.1
click at [274, 307] on p "Made by John Sindt in the USA, these whistles have a very long tradition, espec…" at bounding box center [370, 380] width 398 height 146
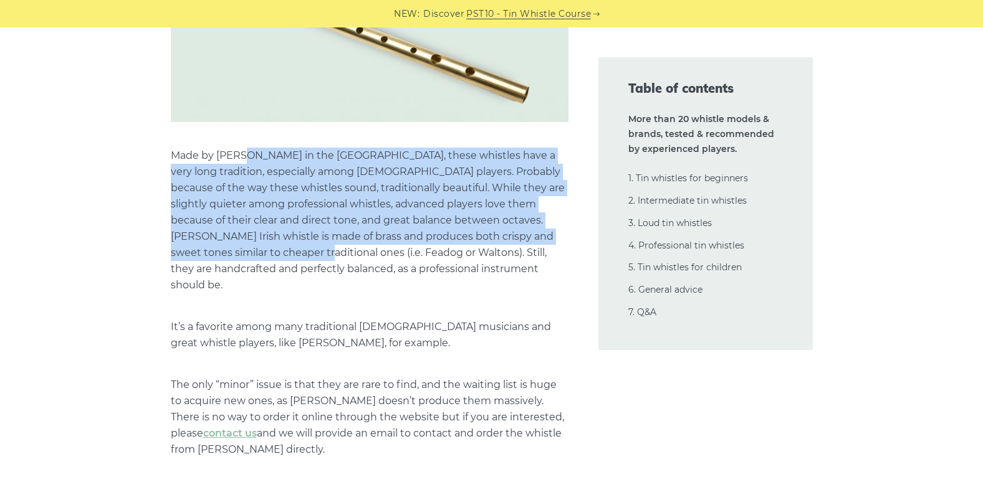
scroll to position [21671, 0]
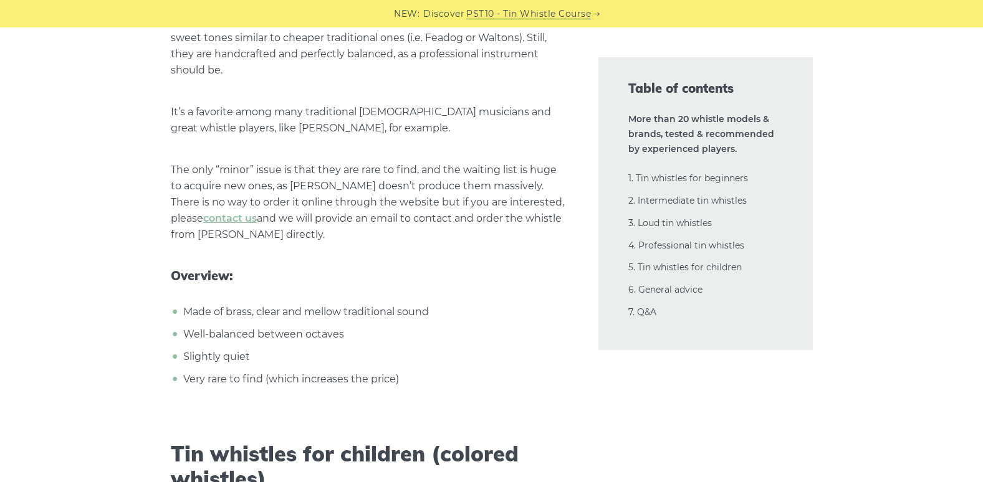
click at [269, 442] on h2 "Tin whistles for children (colored whistles)" at bounding box center [370, 467] width 398 height 51
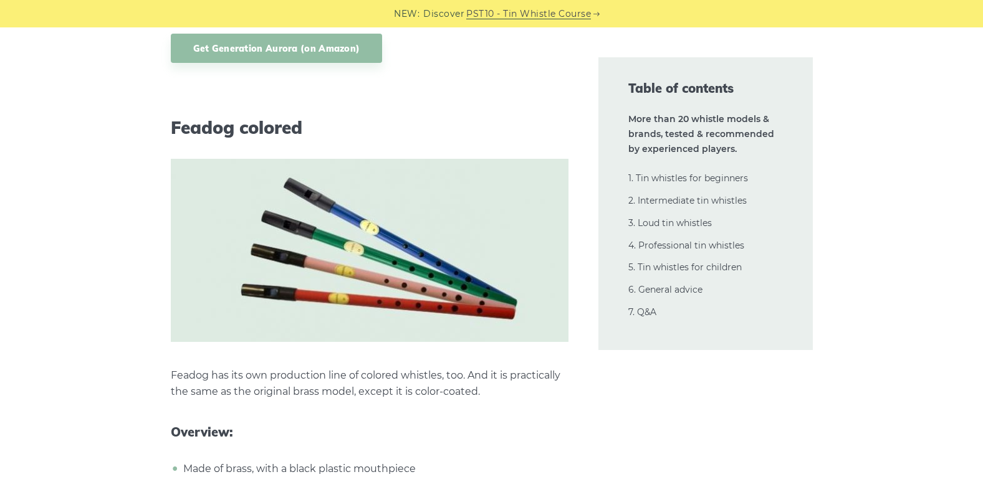
scroll to position [24039, 0]
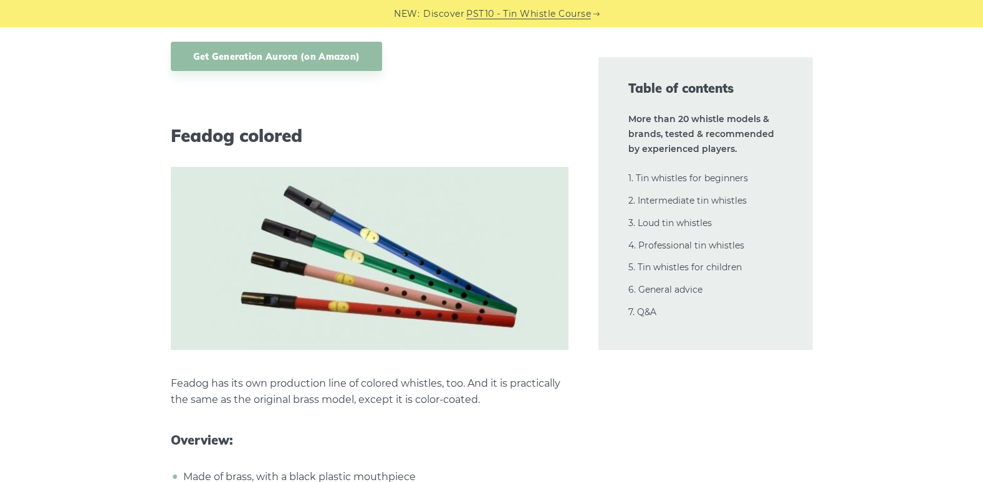
click at [252, 376] on p "Feadog has its own production line of colored whistles, too. And it is practica…" at bounding box center [370, 392] width 398 height 32
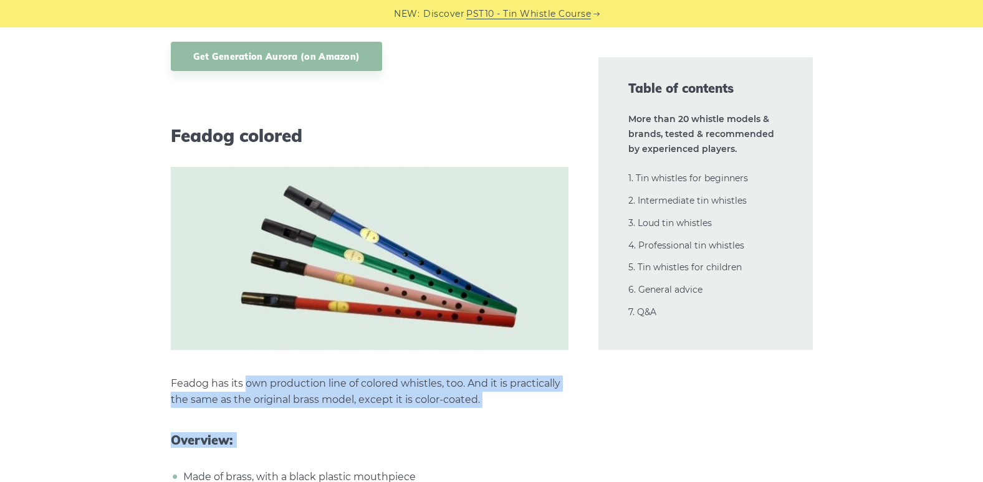
drag, startPoint x: 252, startPoint y: 213, endPoint x: 259, endPoint y: 247, distance: 34.8
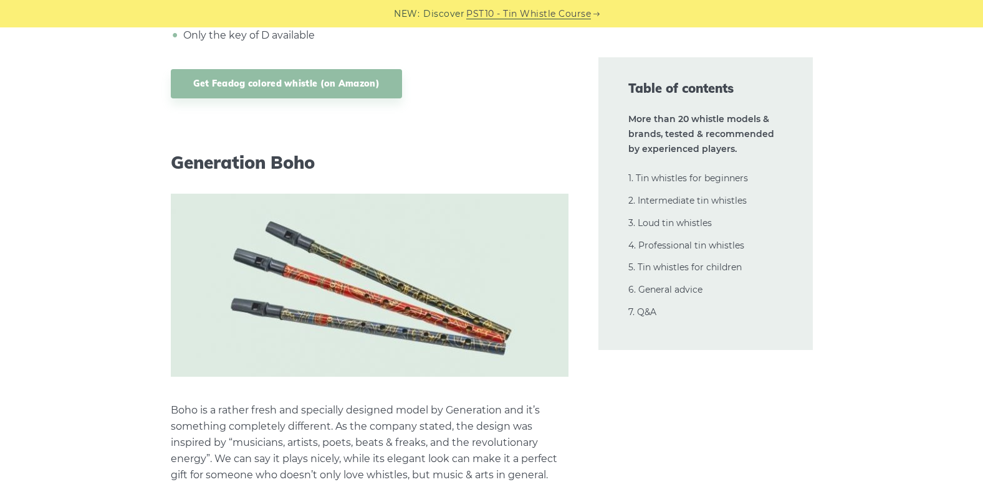
scroll to position [24724, 0]
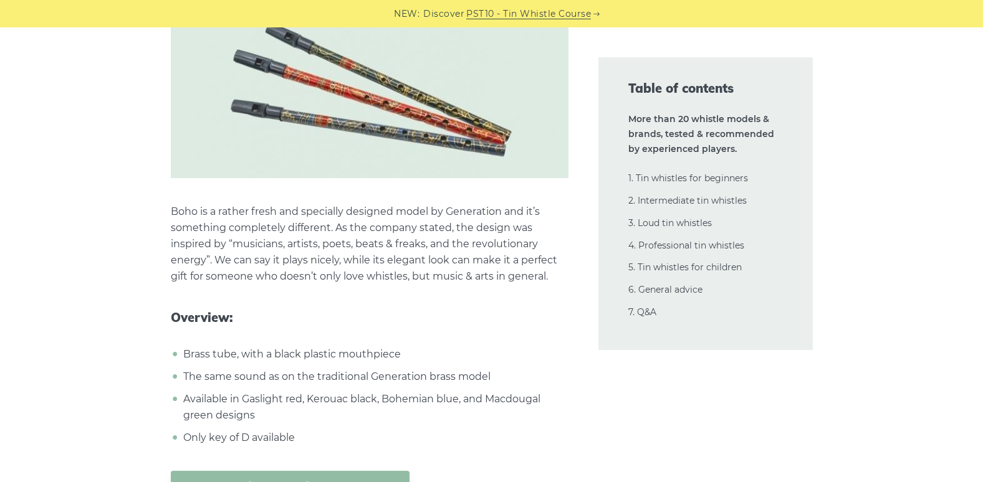
click at [308, 391] on li "Available in Gaslight red, Kerouac black, Bohemian blue, and Macdougal green de…" at bounding box center [374, 407] width 388 height 32
